Goal: Task Accomplishment & Management: Manage account settings

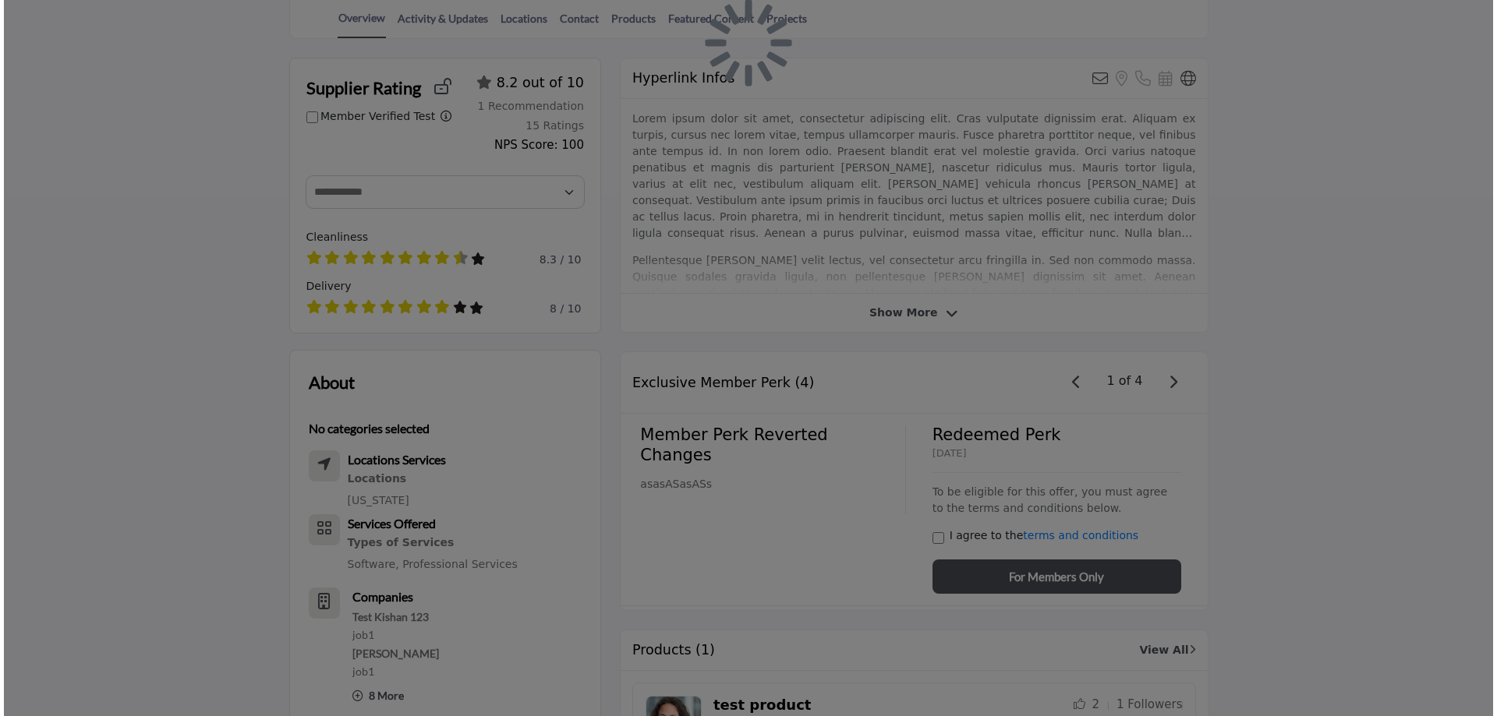
scroll to position [78, 0]
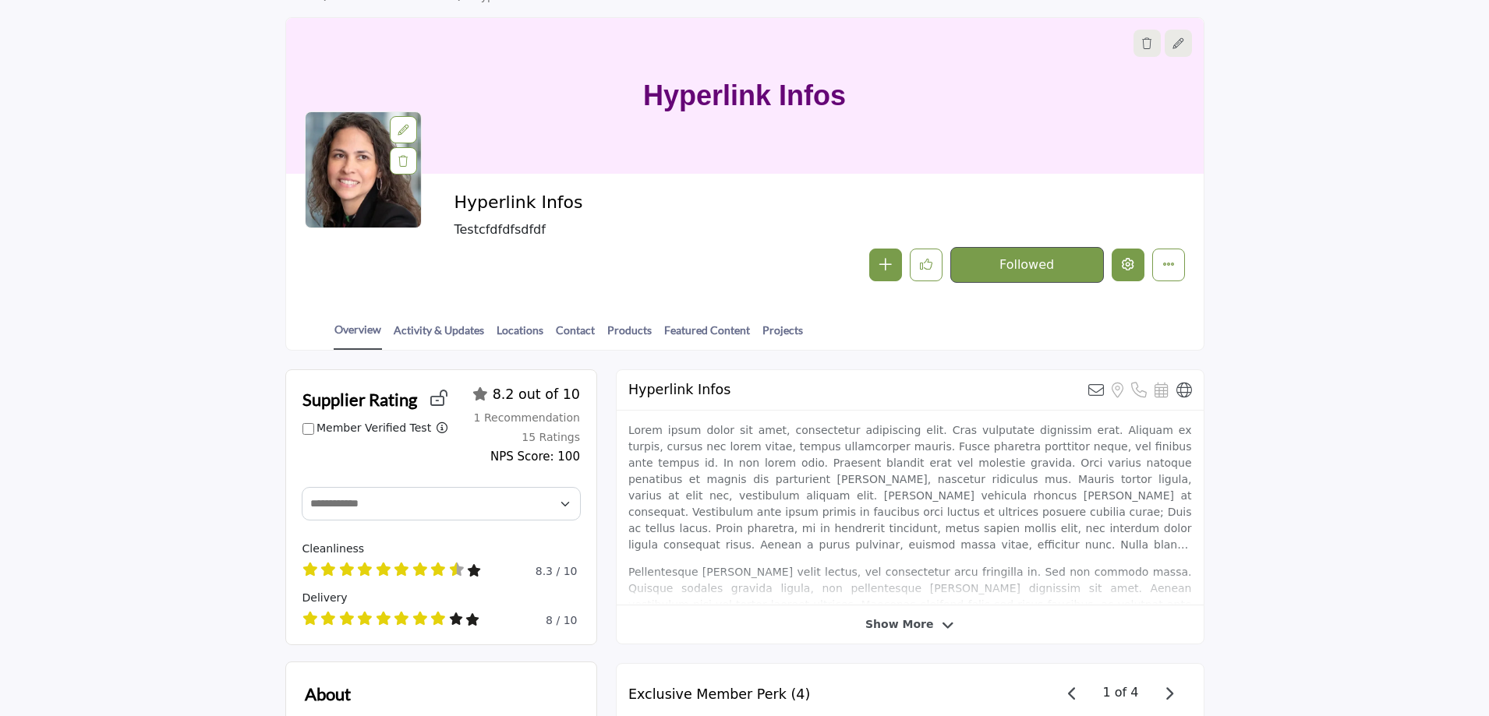
click at [1127, 265] on icon "Edit company" at bounding box center [1128, 264] width 12 height 12
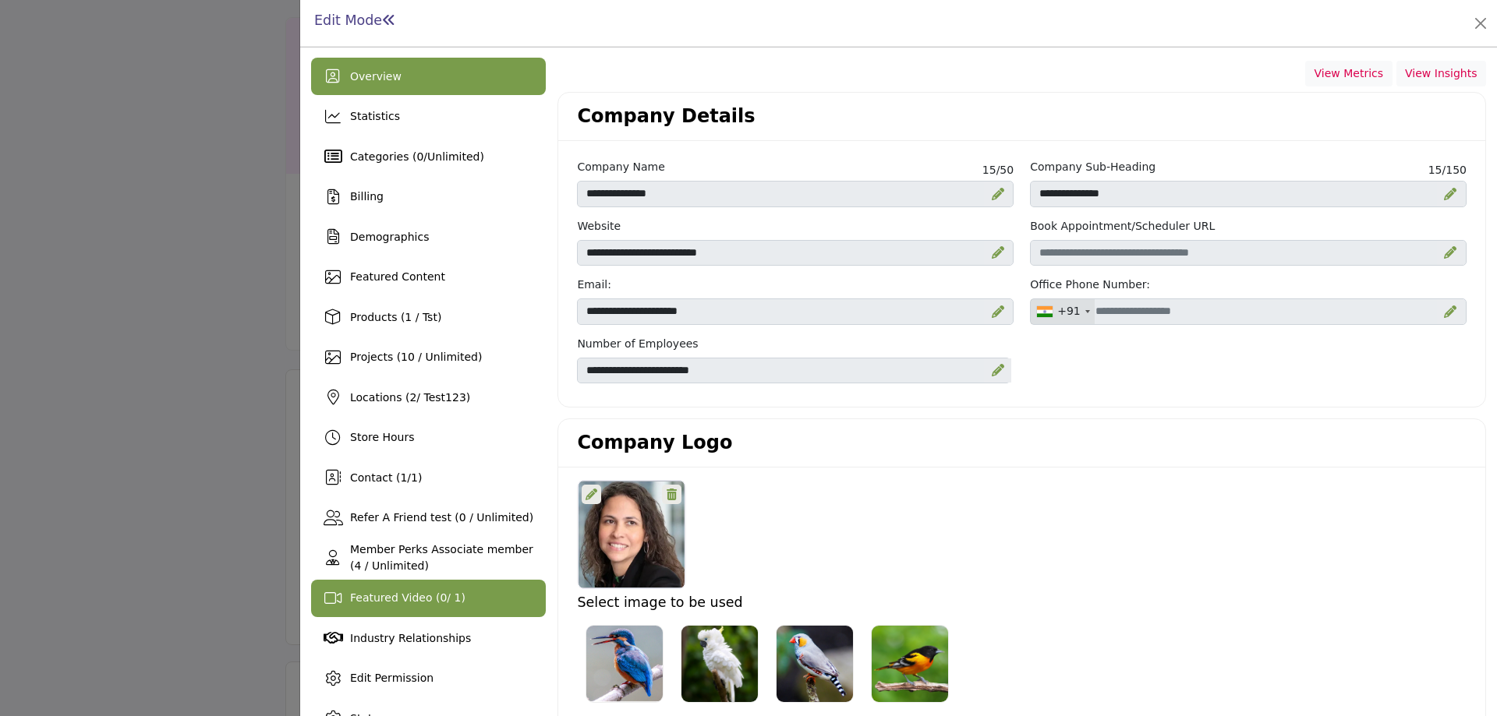
click at [409, 601] on span "Featured Video ( 0 / 1)" at bounding box center [407, 598] width 115 height 12
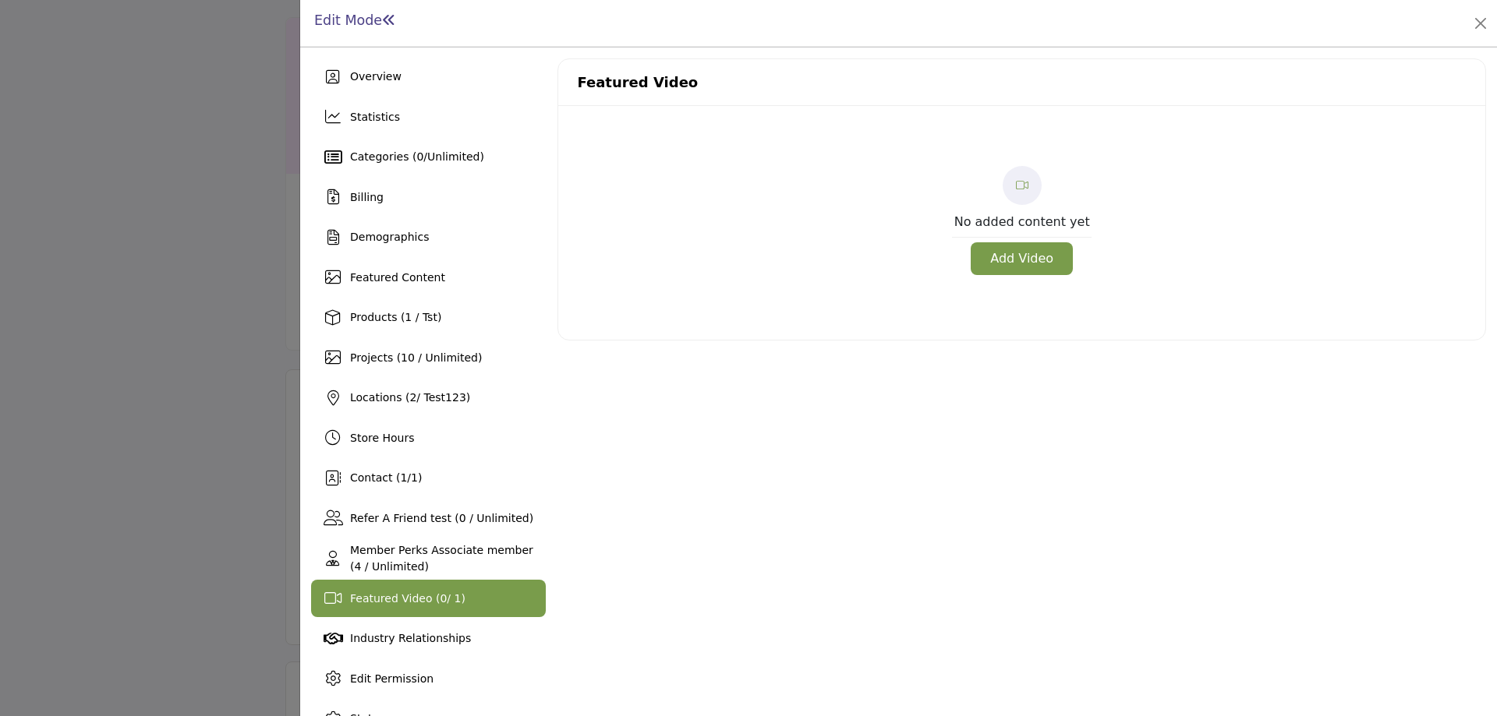
click at [1008, 262] on button "Add Video" at bounding box center [1021, 258] width 102 height 33
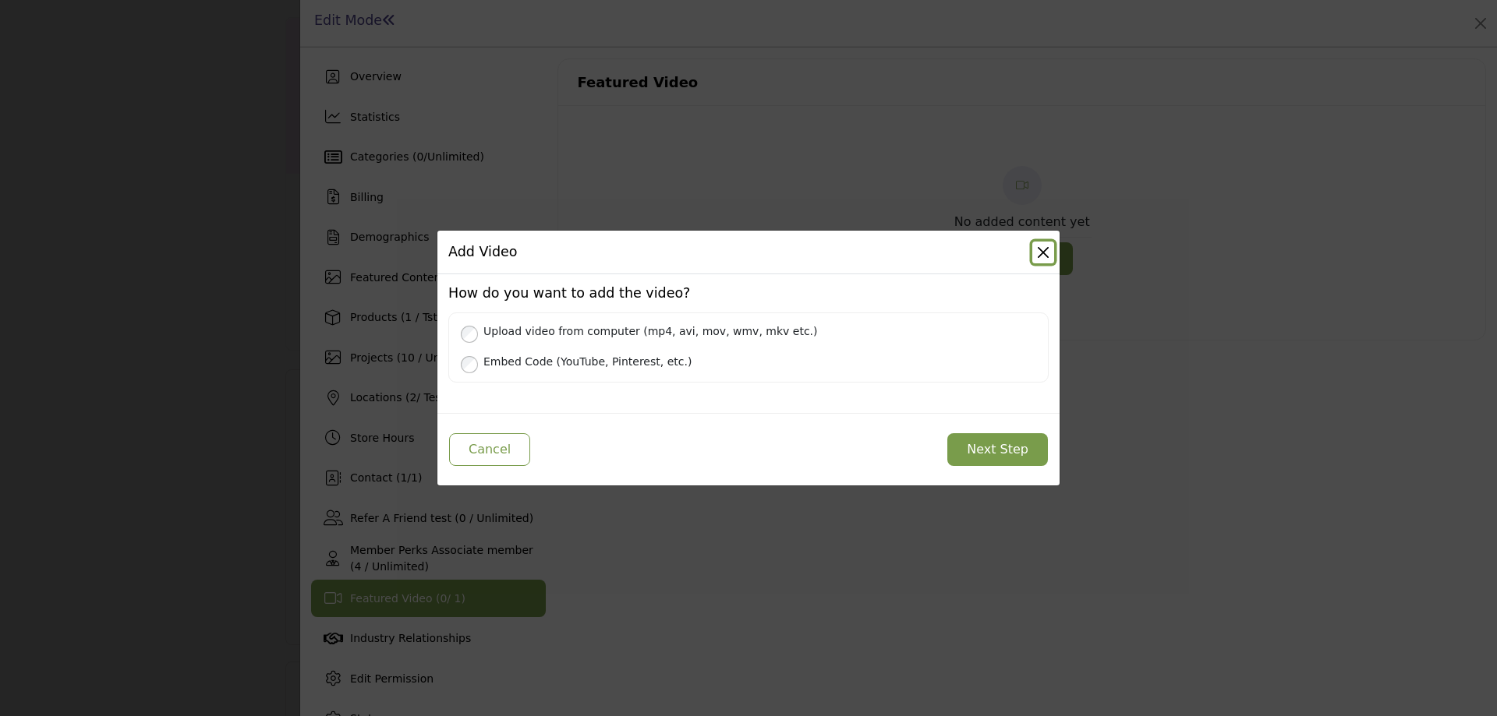
click at [1041, 257] on button "Close" at bounding box center [1043, 253] width 22 height 22
